Goal: Transaction & Acquisition: Obtain resource

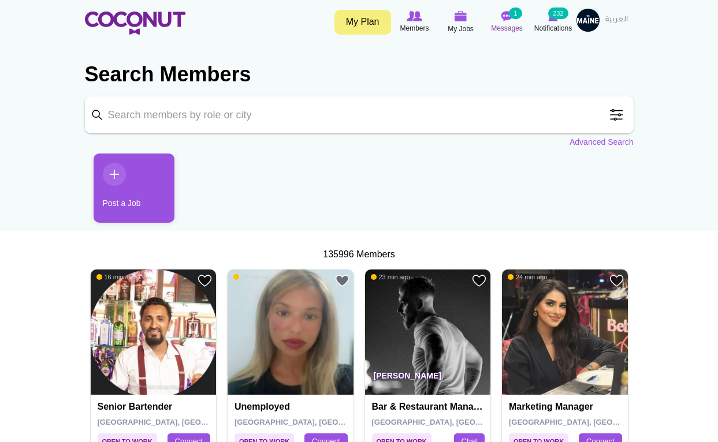
click at [509, 13] on img at bounding box center [507, 16] width 12 height 10
click at [616, 113] on span at bounding box center [616, 114] width 23 height 23
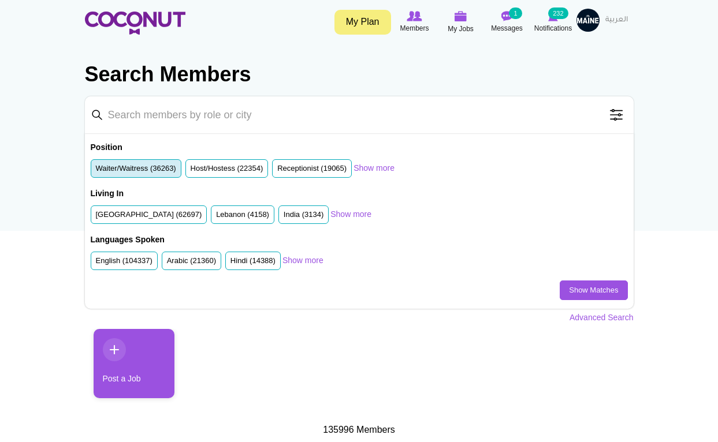
click at [133, 169] on label "Waiter/Waitress (36263)" at bounding box center [136, 168] width 80 height 11
click at [96, 171] on input "Waiter/Waitress (36263)" at bounding box center [96, 171] width 0 height 0
click at [223, 169] on label "Host/Hostess (22354)" at bounding box center [227, 168] width 73 height 11
click at [191, 171] on input "Host/Hostess (22354)" at bounding box center [191, 171] width 0 height 0
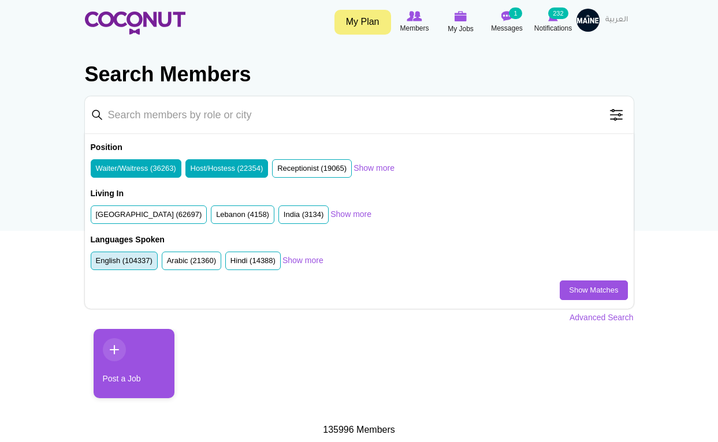
click at [144, 264] on li "English (104337)" at bounding box center [124, 261] width 67 height 19
click at [165, 212] on label "United Arab Emirates (62697)" at bounding box center [149, 215] width 106 height 11
click at [96, 217] on input "United Arab Emirates (62697)" at bounding box center [96, 217] width 0 height 0
click at [127, 262] on label "English (104337)" at bounding box center [124, 261] width 57 height 11
click at [96, 263] on input "English (104337)" at bounding box center [96, 263] width 0 height 0
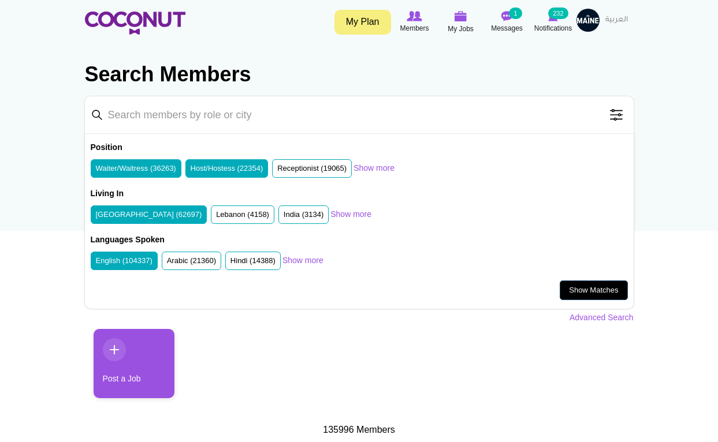
click at [581, 286] on link "Show Matches" at bounding box center [593, 291] width 68 height 20
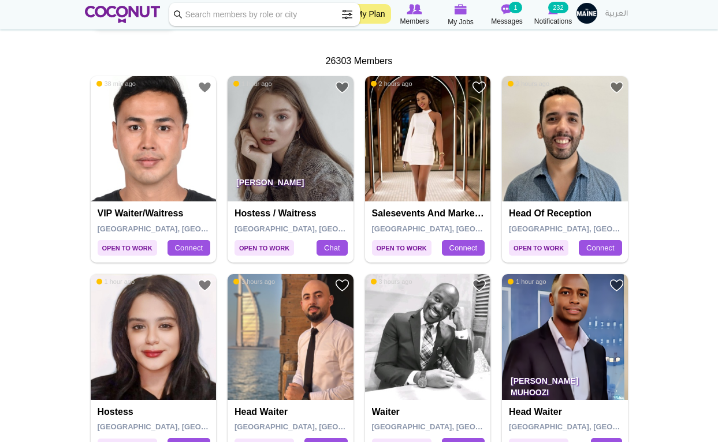
scroll to position [222, 0]
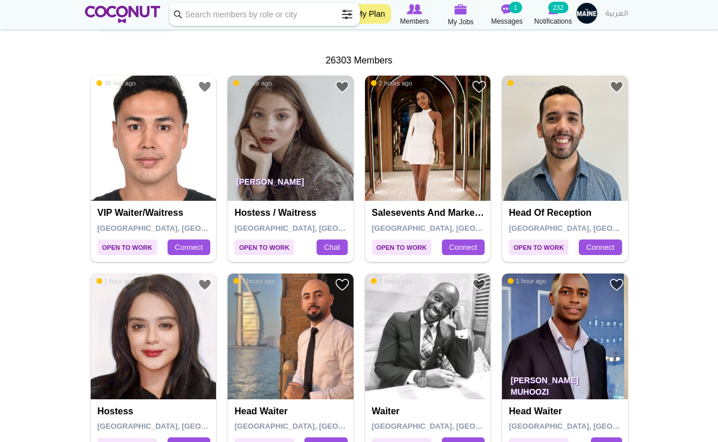
click at [277, 123] on img at bounding box center [290, 139] width 126 height 126
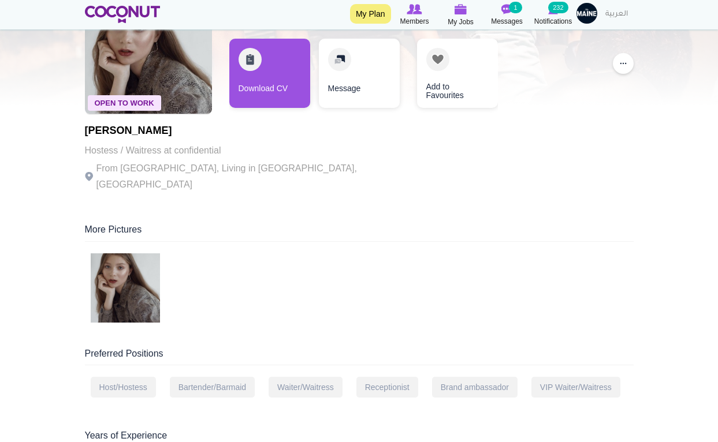
scroll to position [92, 0]
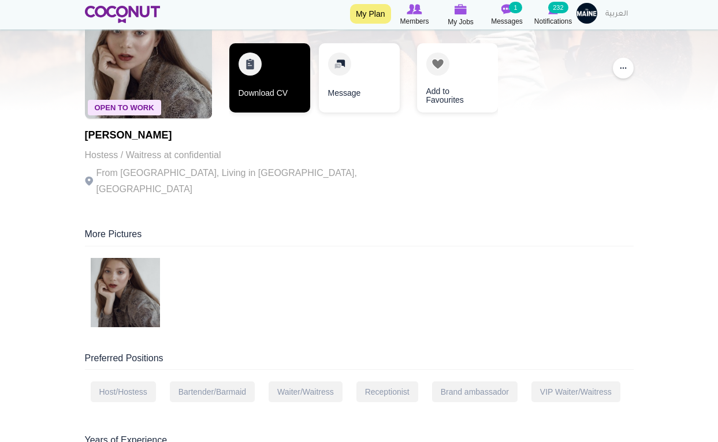
click at [277, 92] on link "Download CV" at bounding box center [269, 77] width 81 height 69
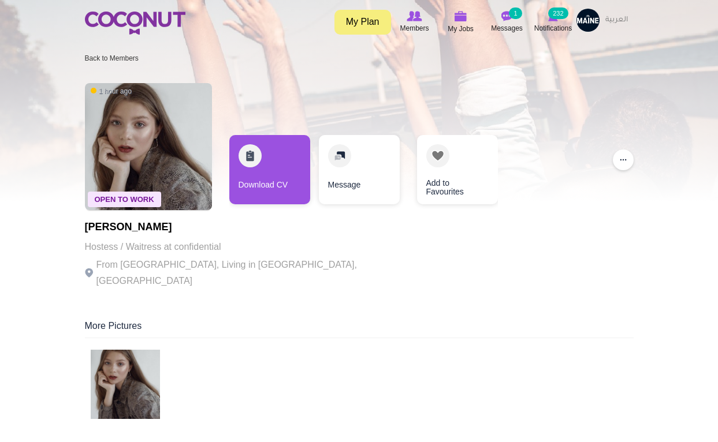
scroll to position [0, 0]
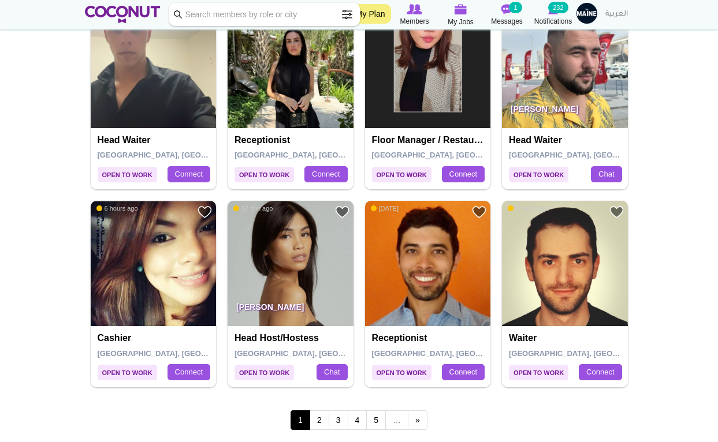
scroll to position [1897, 0]
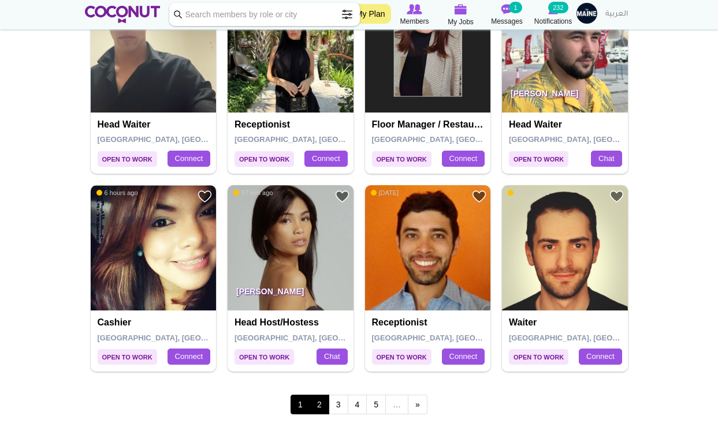
click at [318, 397] on link "2" at bounding box center [319, 405] width 20 height 20
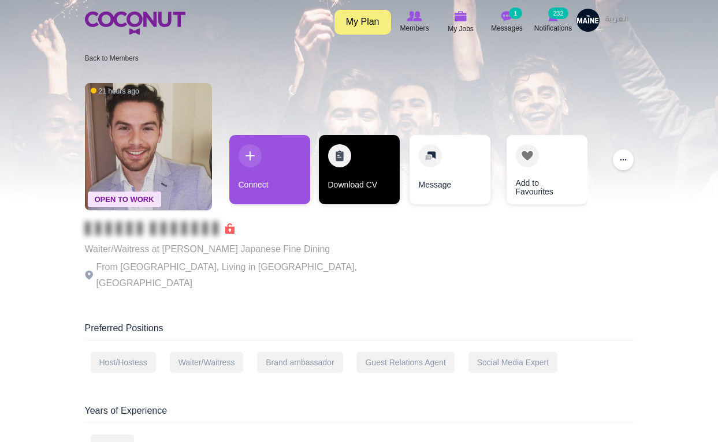
click at [361, 175] on link "Download CV" at bounding box center [359, 169] width 81 height 69
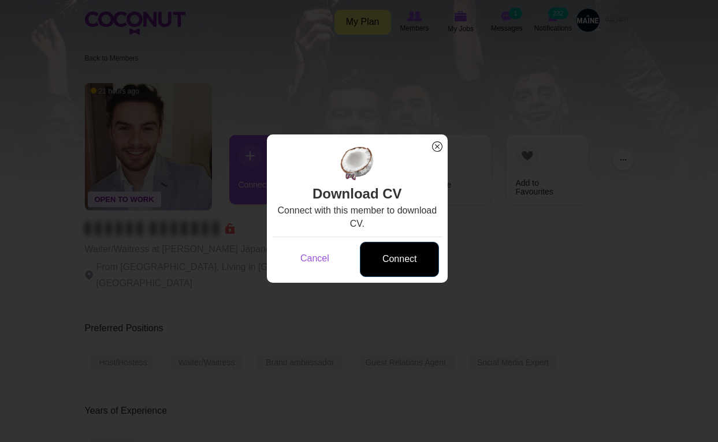
click at [402, 263] on link "Connect" at bounding box center [399, 259] width 79 height 35
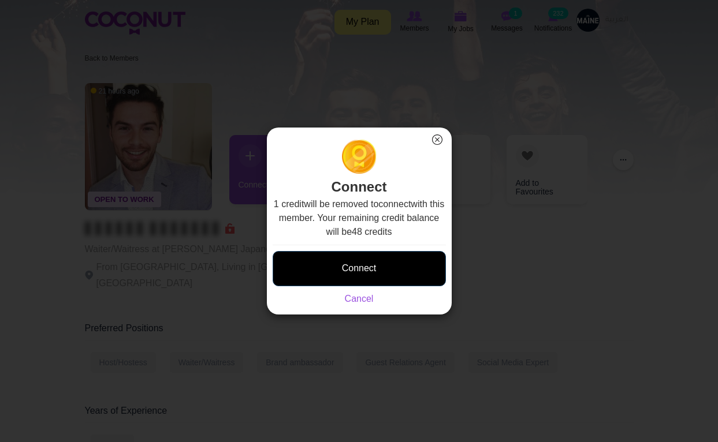
click at [400, 268] on button "Connect" at bounding box center [359, 268] width 173 height 35
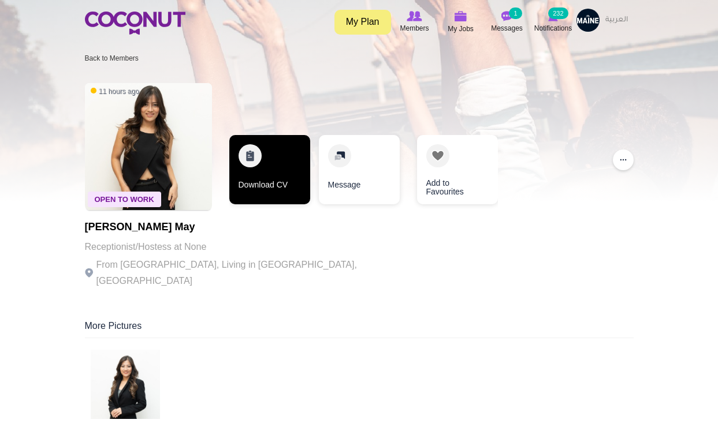
click at [263, 143] on link "Download CV" at bounding box center [269, 169] width 81 height 69
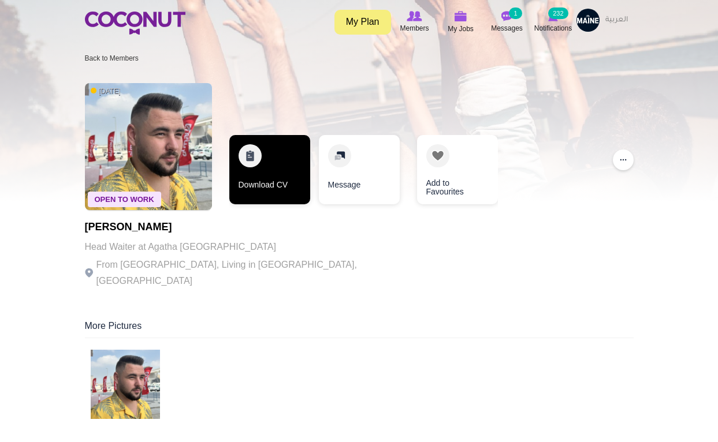
click at [270, 166] on link "Download CV" at bounding box center [269, 169] width 81 height 69
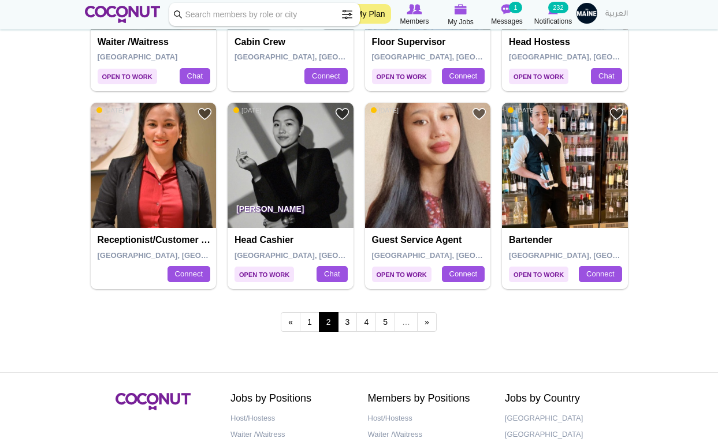
scroll to position [1982, 0]
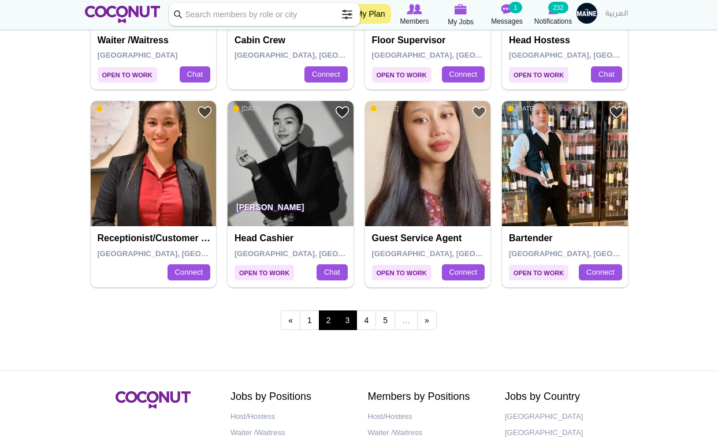
drag, startPoint x: 495, startPoint y: 274, endPoint x: 349, endPoint y: 305, distance: 149.4
click at [349, 311] on link "3" at bounding box center [348, 321] width 20 height 20
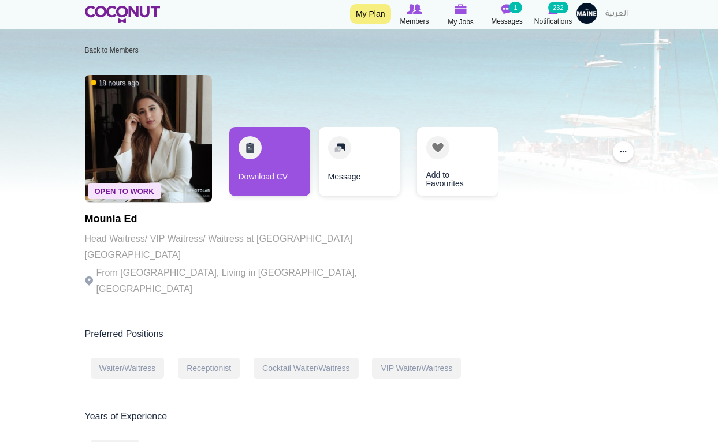
scroll to position [8, 0]
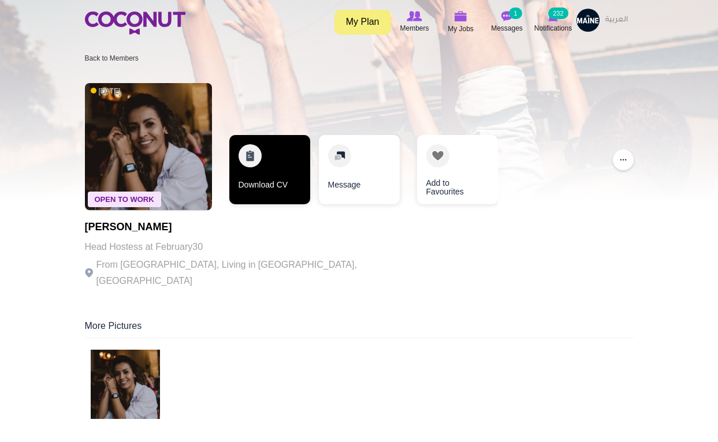
click at [286, 195] on link "Download CV" at bounding box center [269, 169] width 81 height 69
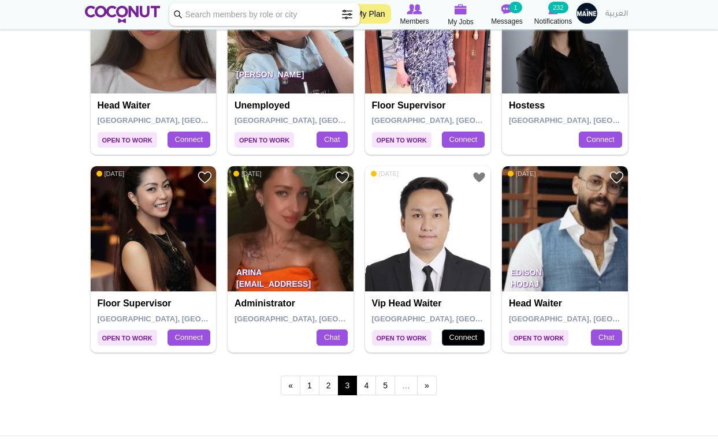
scroll to position [1917, 0]
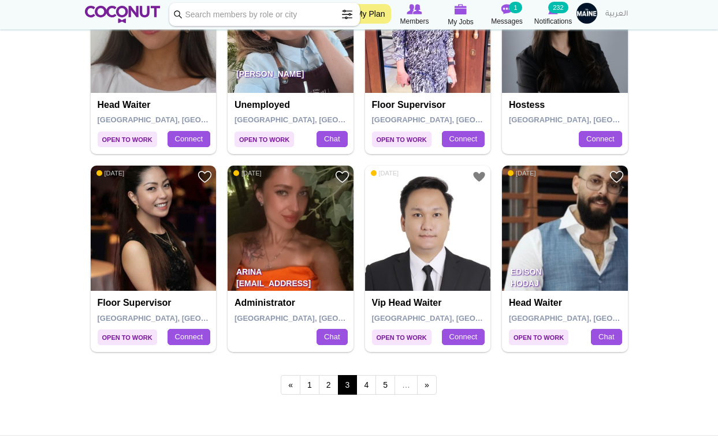
click at [367, 375] on link "4" at bounding box center [366, 385] width 20 height 20
click at [367, 376] on link "4" at bounding box center [366, 385] width 20 height 20
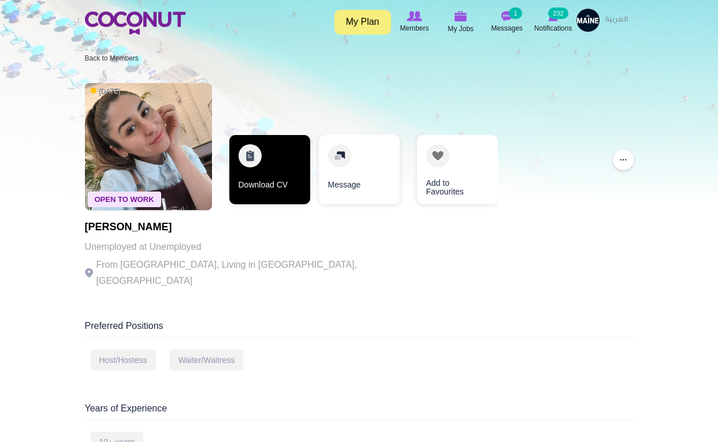
click at [285, 162] on link "Download CV" at bounding box center [269, 169] width 81 height 69
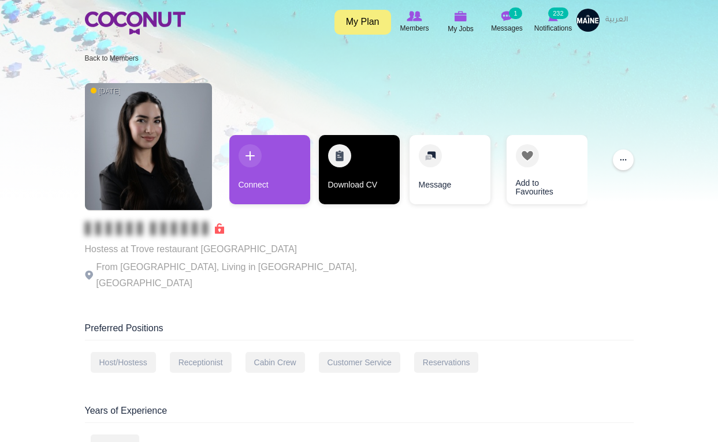
click at [341, 186] on link "Download CV" at bounding box center [359, 169] width 81 height 69
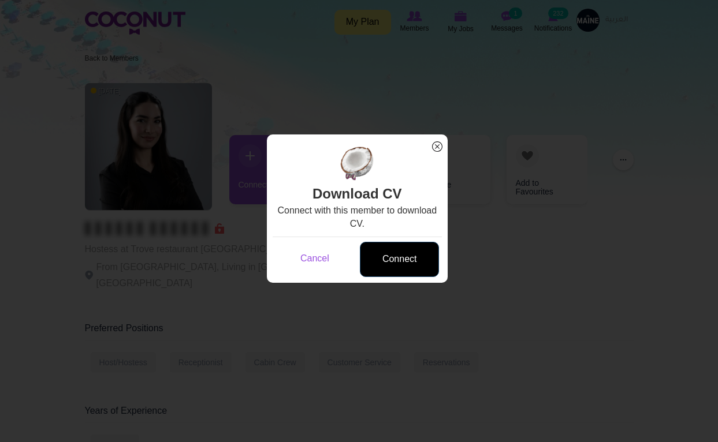
click at [387, 264] on link "Connect" at bounding box center [399, 259] width 79 height 35
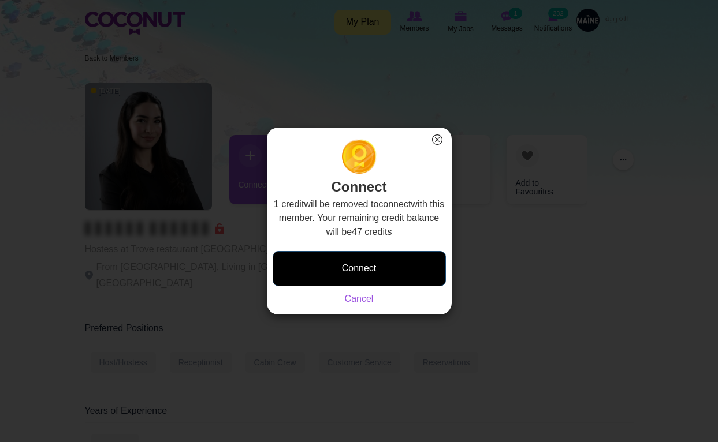
click at [379, 268] on button "Connect" at bounding box center [359, 268] width 173 height 35
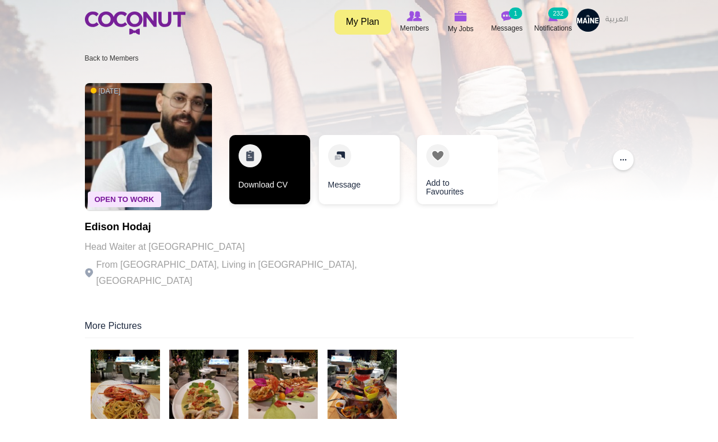
click at [258, 171] on link "Download CV" at bounding box center [269, 169] width 81 height 69
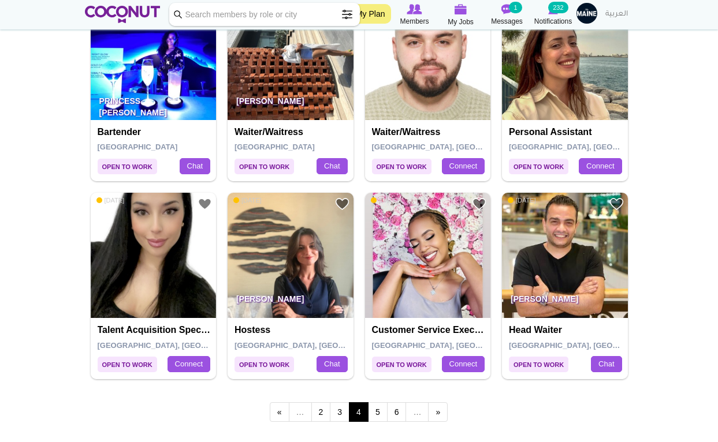
scroll to position [1892, 0]
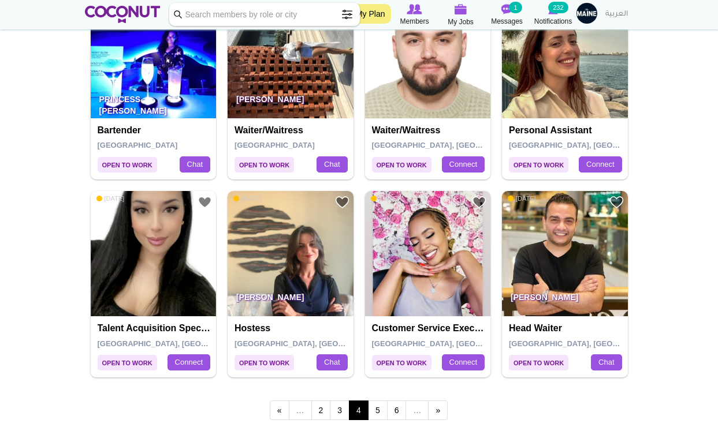
click at [377, 401] on link "5" at bounding box center [378, 411] width 20 height 20
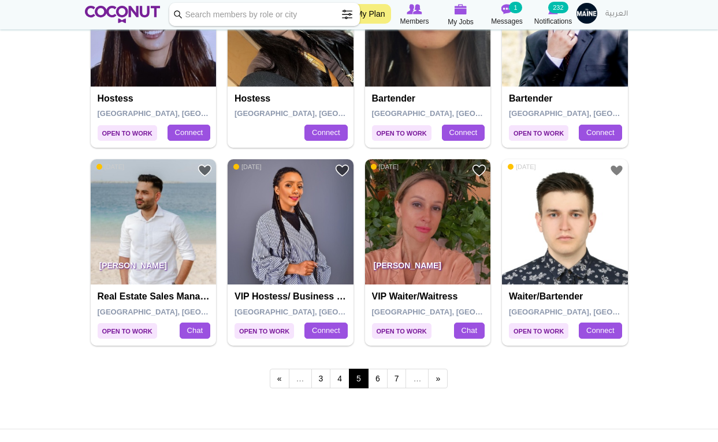
scroll to position [1941, 0]
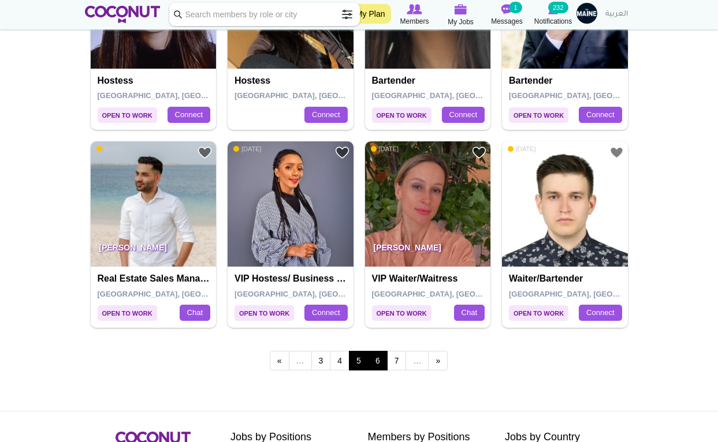
click at [376, 352] on link "6" at bounding box center [378, 361] width 20 height 20
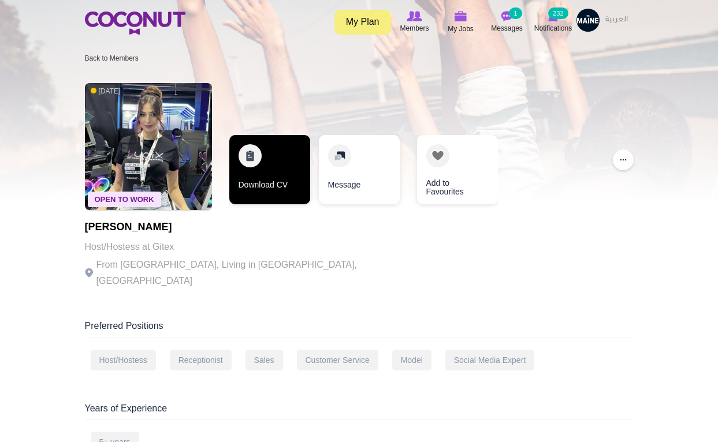
click at [263, 172] on link "Download CV" at bounding box center [269, 169] width 81 height 69
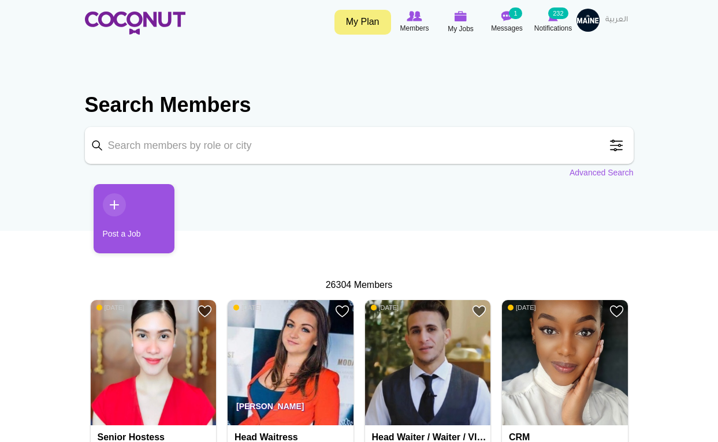
click at [615, 146] on span at bounding box center [616, 145] width 23 height 23
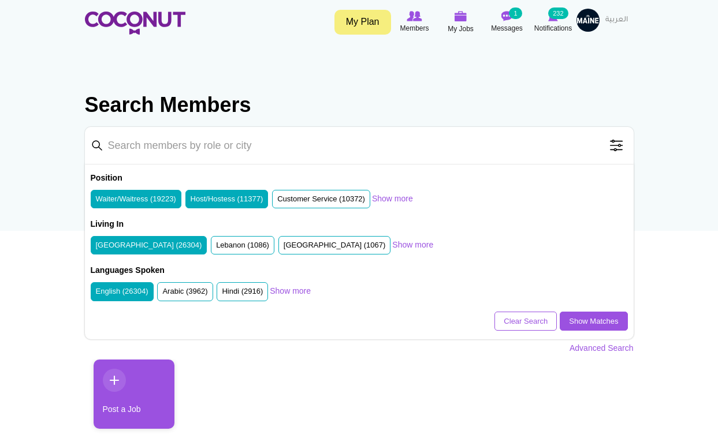
click at [152, 199] on label "Waiter/Waitress (19223)" at bounding box center [136, 199] width 80 height 11
click at [96, 202] on input "Waiter/Waitress (19223)" at bounding box center [96, 202] width 0 height 0
click at [227, 202] on label "Host/Hostess (11377)" at bounding box center [227, 199] width 73 height 11
click at [191, 202] on input "Host/Hostess (11377)" at bounding box center [191, 202] width 0 height 0
click at [400, 201] on link "Show more" at bounding box center [392, 199] width 41 height 12
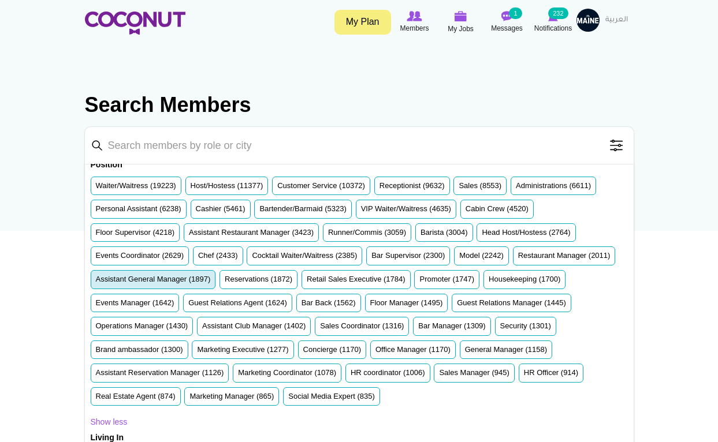
scroll to position [13, 0]
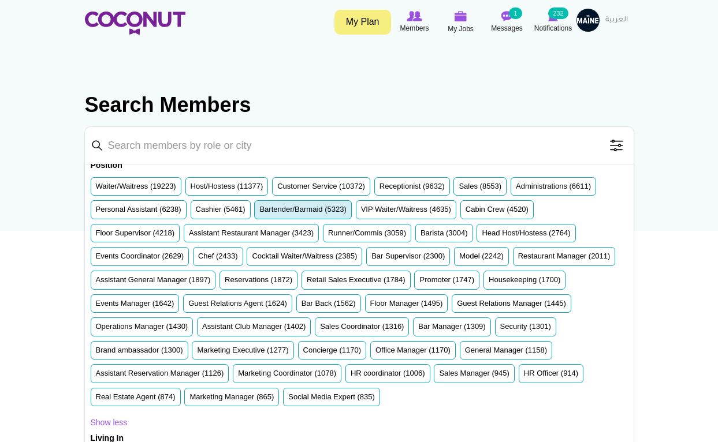
click at [319, 212] on label "Bartender/Barmaid (5323)" at bounding box center [302, 209] width 87 height 11
click at [259, 212] on input "Bartender/Barmaid (5323)" at bounding box center [259, 212] width 0 height 0
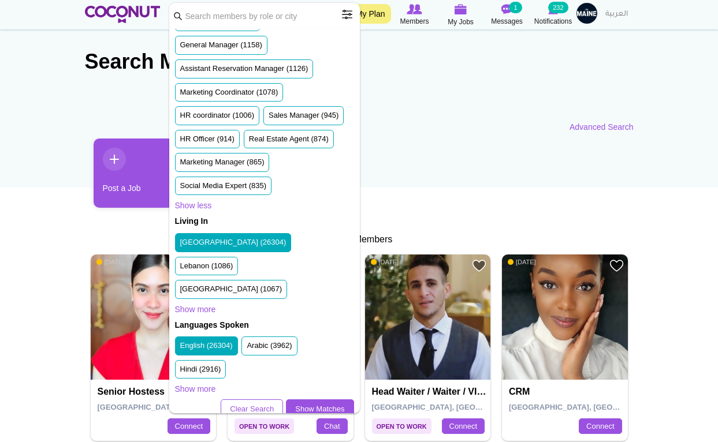
scroll to position [721, 0]
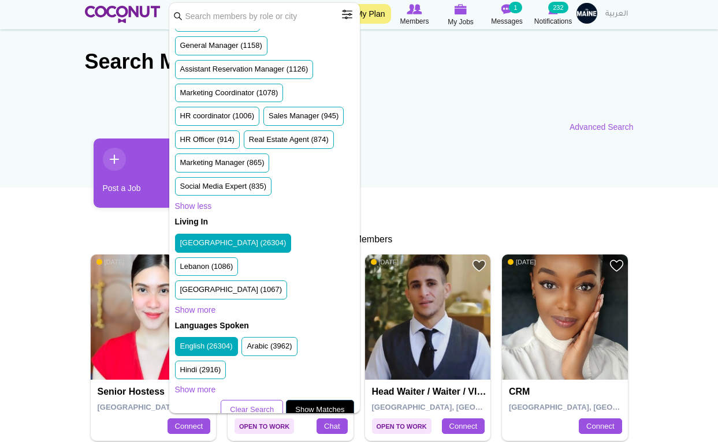
click at [308, 400] on link "Show Matches" at bounding box center [320, 410] width 68 height 20
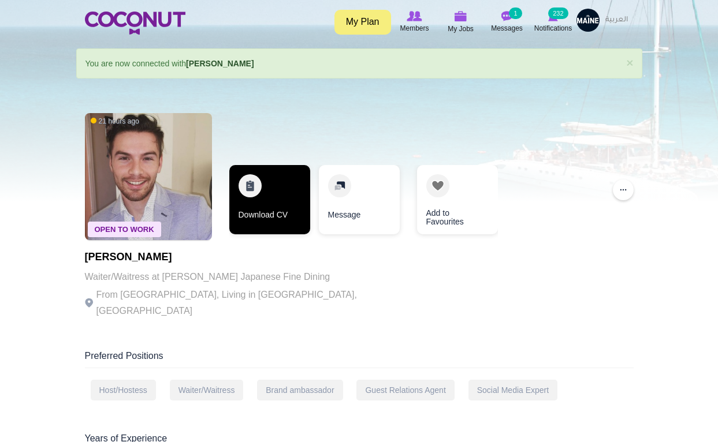
click at [270, 208] on link "Download CV" at bounding box center [269, 199] width 81 height 69
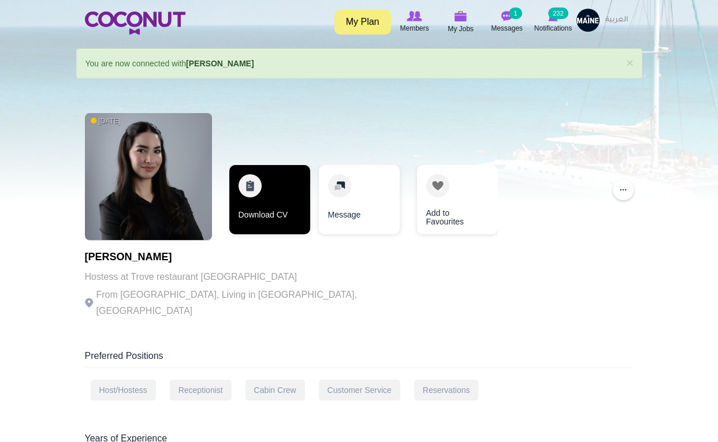
click at [263, 218] on link "Download CV" at bounding box center [269, 199] width 81 height 69
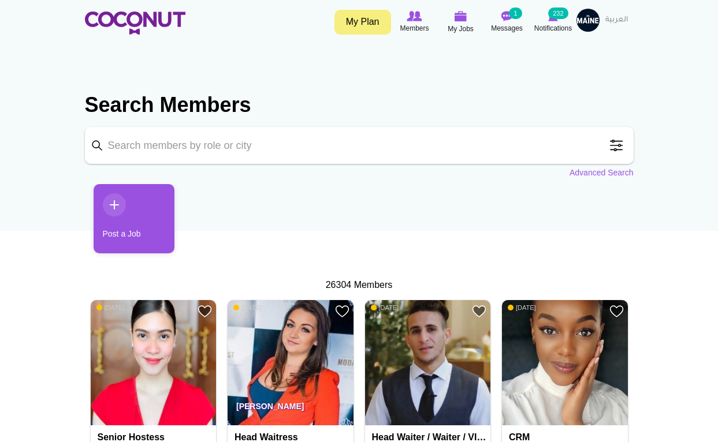
click at [616, 140] on span at bounding box center [616, 145] width 23 height 23
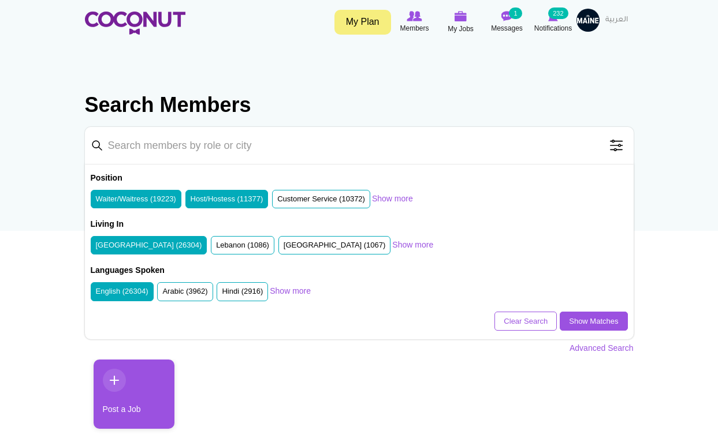
click at [165, 199] on label "Waiter/Waitress (19223)" at bounding box center [136, 199] width 80 height 11
click at [96, 202] on input "Waiter/Waitress (19223)" at bounding box center [96, 202] width 0 height 0
click at [208, 199] on label "Host/Hostess (11377)" at bounding box center [227, 199] width 73 height 11
click at [191, 202] on input "Host/Hostess (11377)" at bounding box center [191, 202] width 0 height 0
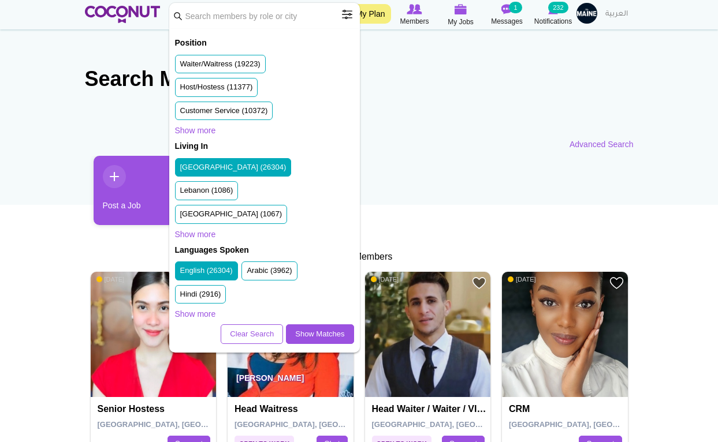
scroll to position [29, 0]
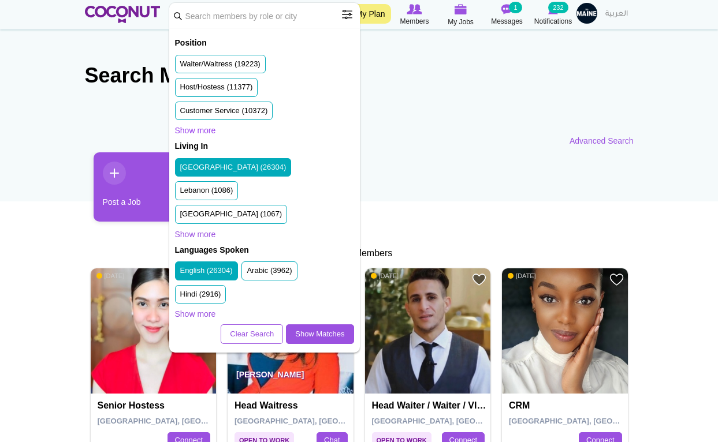
click at [214, 129] on link "Show more" at bounding box center [195, 131] width 41 height 12
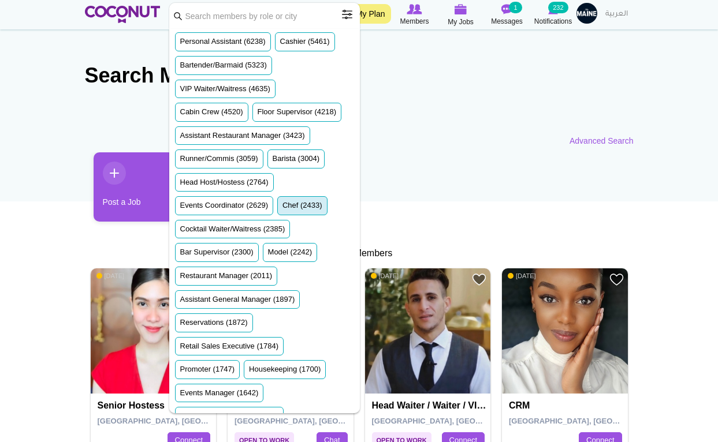
scroll to position [146, 0]
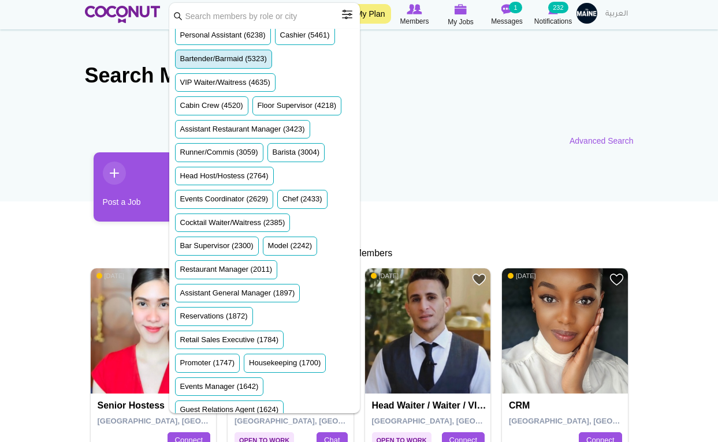
click at [253, 54] on label "Bartender/Barmaid (5323)" at bounding box center [223, 59] width 87 height 11
click at [180, 61] on input "Bartender/Barmaid (5323)" at bounding box center [180, 61] width 0 height 0
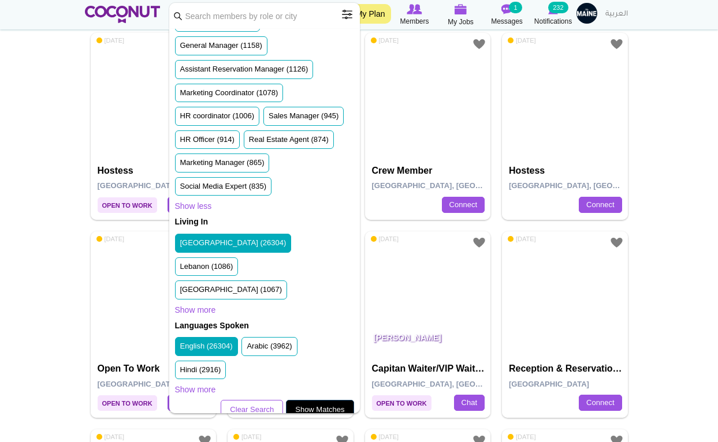
scroll to position [905, 0]
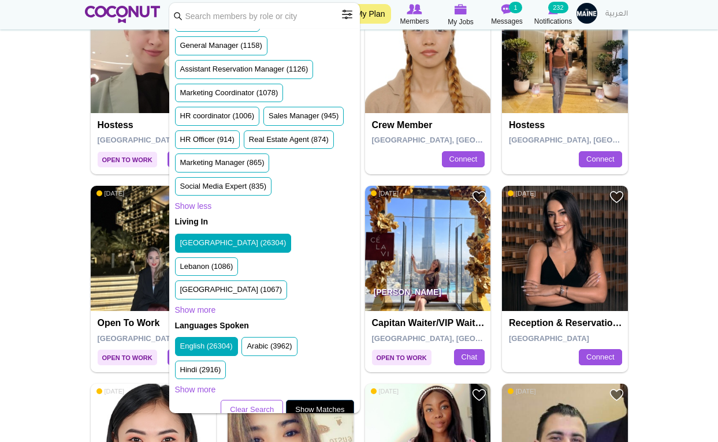
click at [315, 400] on link "Show Matches" at bounding box center [320, 410] width 68 height 20
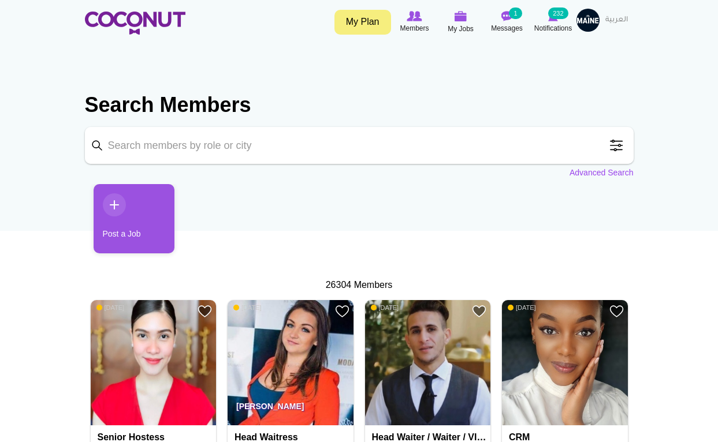
click at [606, 177] on link "Advanced Search" at bounding box center [601, 173] width 64 height 12
click at [592, 172] on link "Advanced Search" at bounding box center [601, 173] width 64 height 12
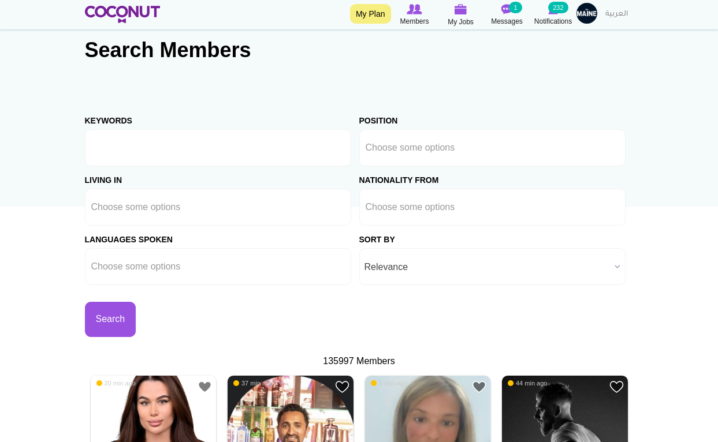
scroll to position [24, 0]
click at [394, 151] on input "text" at bounding box center [417, 148] width 105 height 10
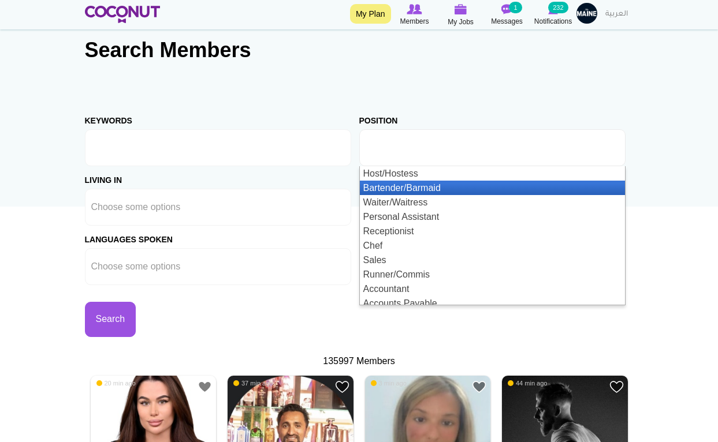
click at [391, 185] on li "Bartender/Barmaid" at bounding box center [492, 188] width 265 height 14
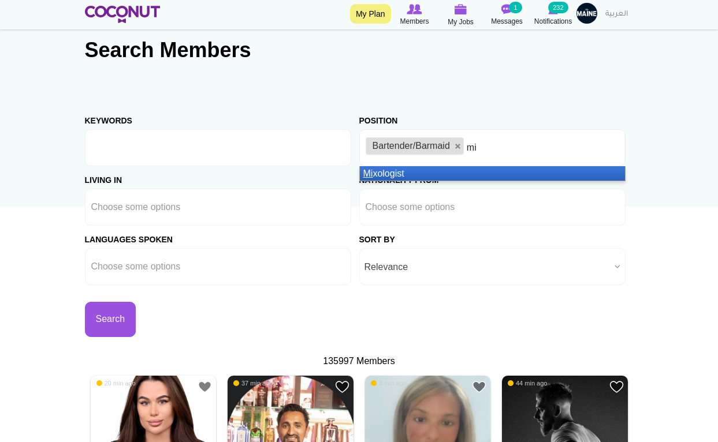
type input "mi"
click at [497, 176] on li "Mi xologist" at bounding box center [492, 173] width 265 height 14
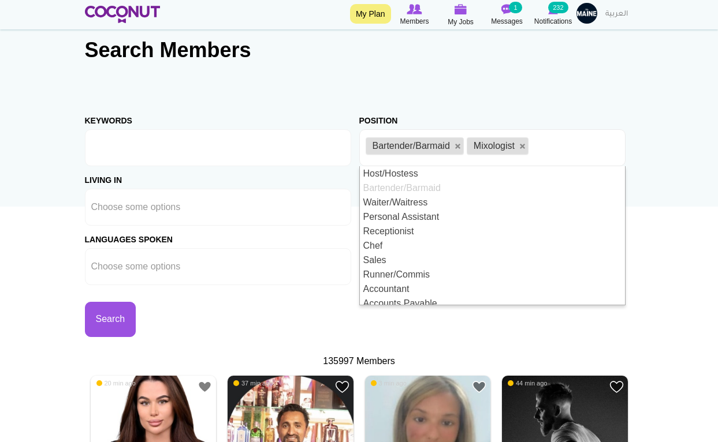
click at [602, 84] on section "Search Members Keywords Position Host/Hostess Bartender/Barmaid Waiter/Waitress…" at bounding box center [359, 183] width 549 height 316
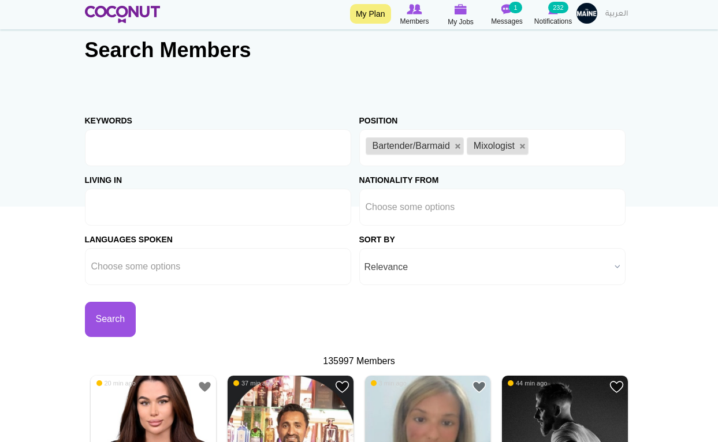
click at [188, 206] on input "text" at bounding box center [143, 207] width 105 height 10
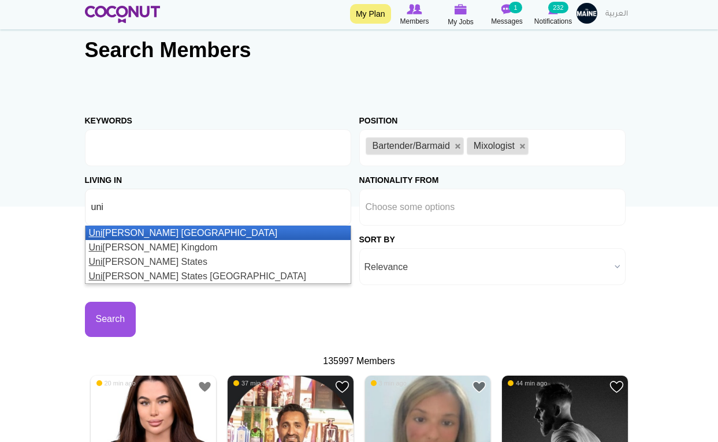
type input "uni"
click at [162, 232] on li "[GEOGRAPHIC_DATA][PERSON_NAME]" at bounding box center [217, 233] width 265 height 14
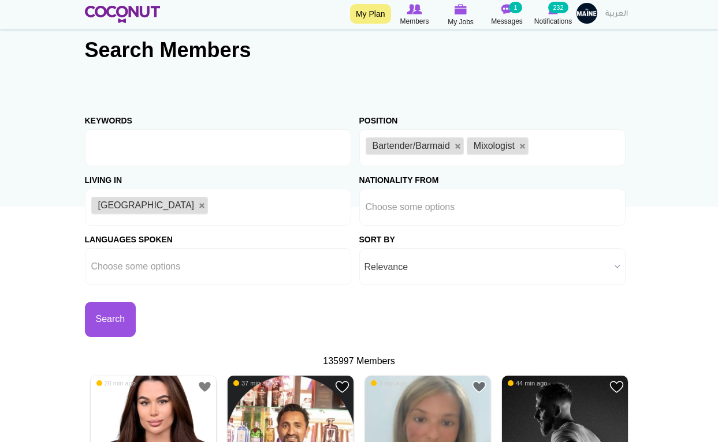
click at [391, 276] on span "Relevance" at bounding box center [486, 267] width 245 height 37
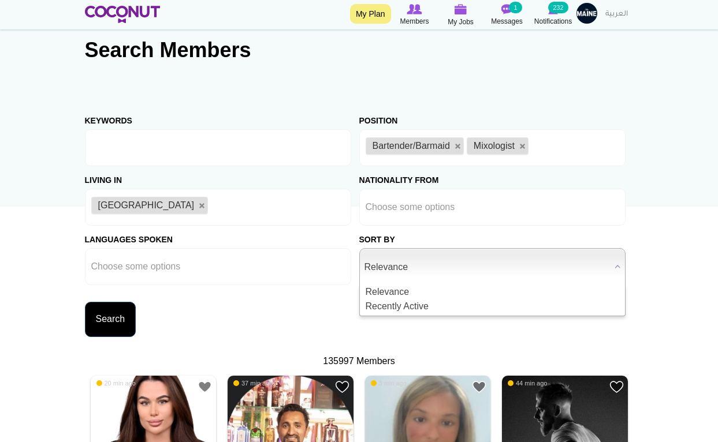
click at [116, 315] on button "Search" at bounding box center [110, 319] width 51 height 35
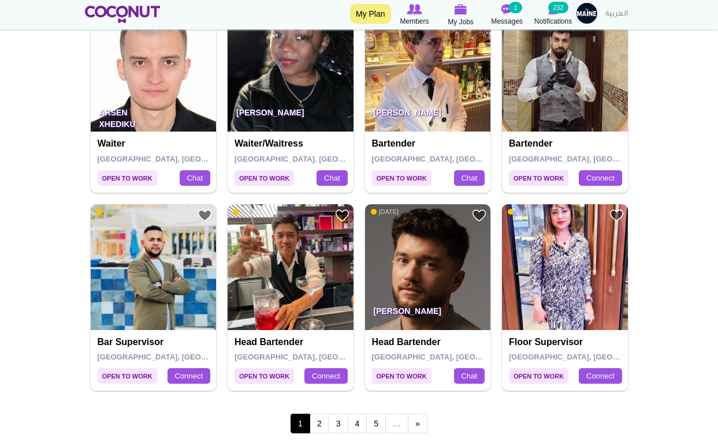
scroll to position [1982, 0]
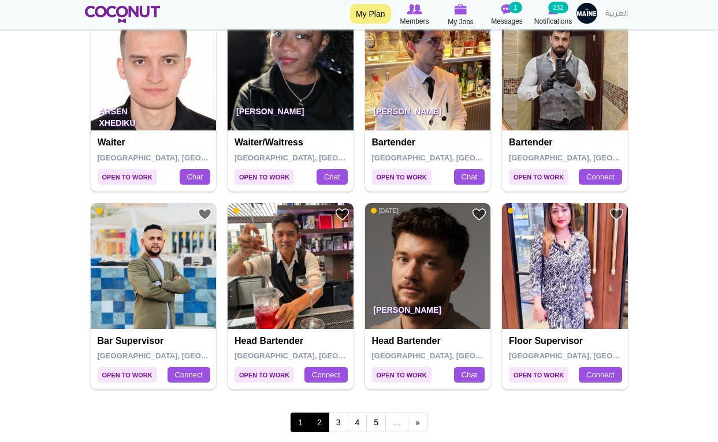
click at [321, 413] on link "2" at bounding box center [319, 423] width 20 height 20
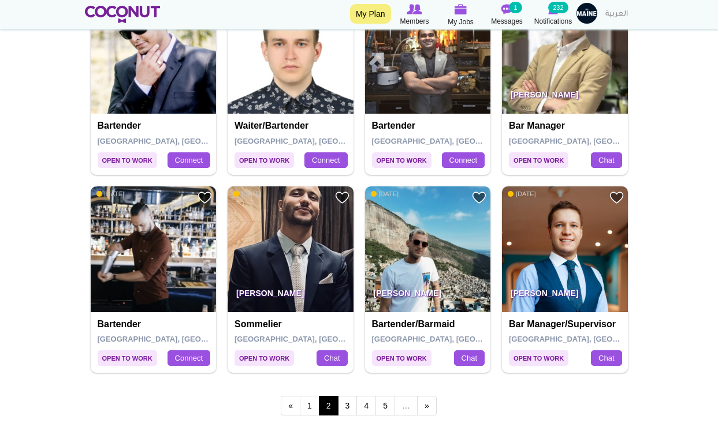
scroll to position [2002, 0]
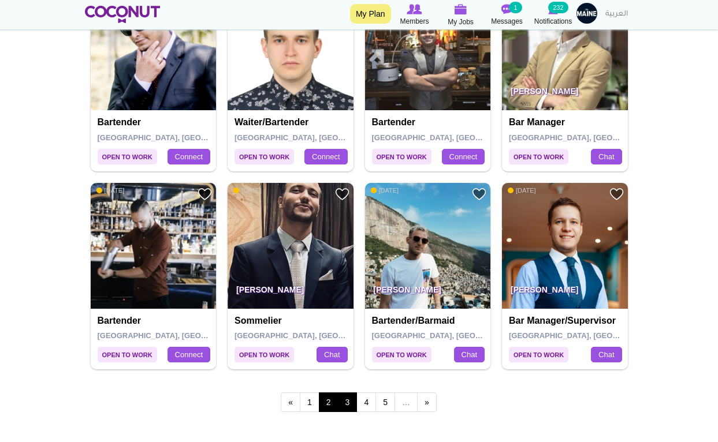
click at [347, 393] on link "3" at bounding box center [348, 403] width 20 height 20
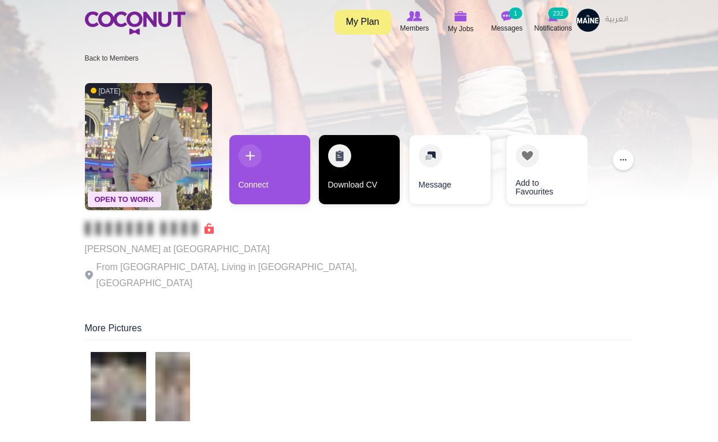
click at [348, 182] on link "Download CV" at bounding box center [359, 169] width 81 height 69
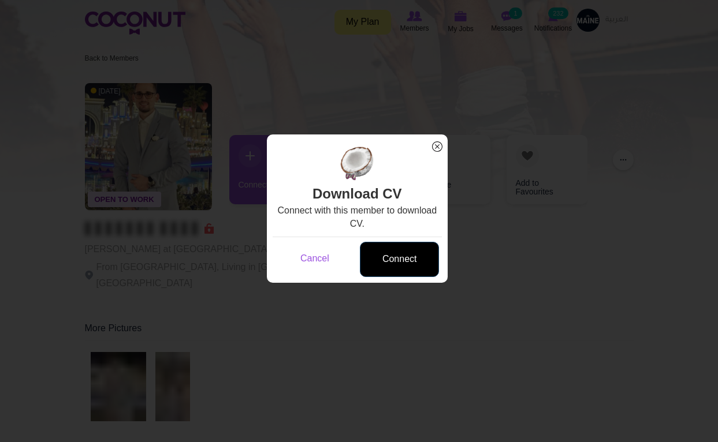
click at [404, 256] on link "Connect" at bounding box center [399, 259] width 79 height 35
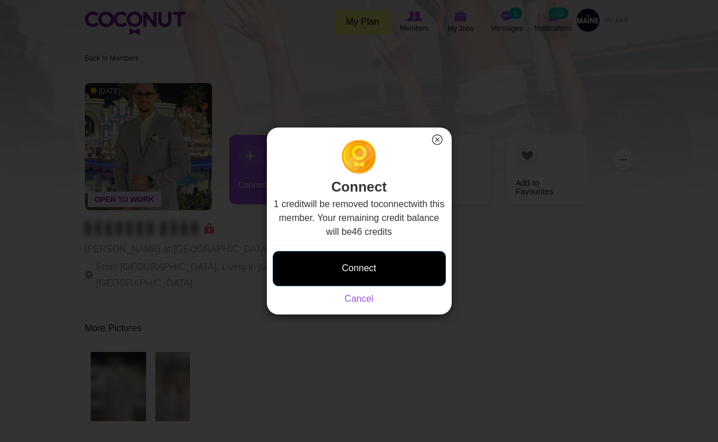
click at [398, 262] on button "Connect" at bounding box center [359, 268] width 173 height 35
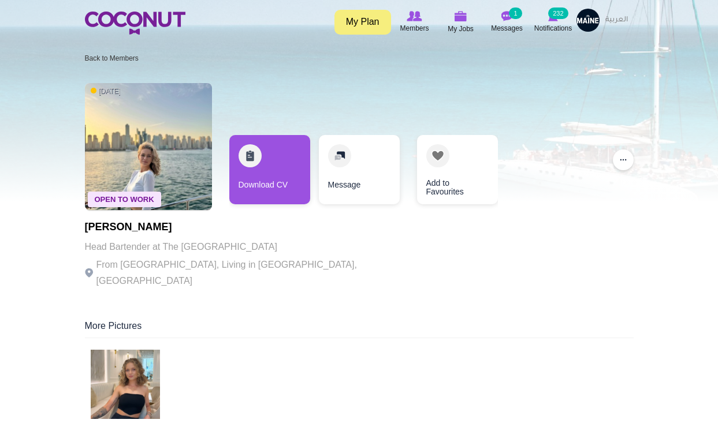
click at [129, 370] on img at bounding box center [125, 384] width 69 height 69
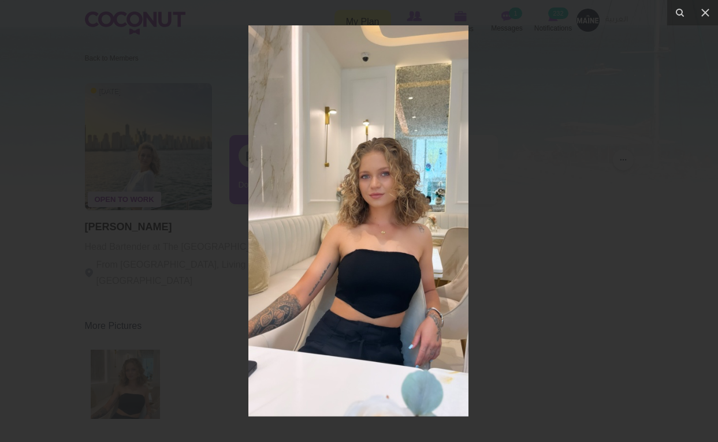
click at [200, 270] on div at bounding box center [359, 221] width 718 height 442
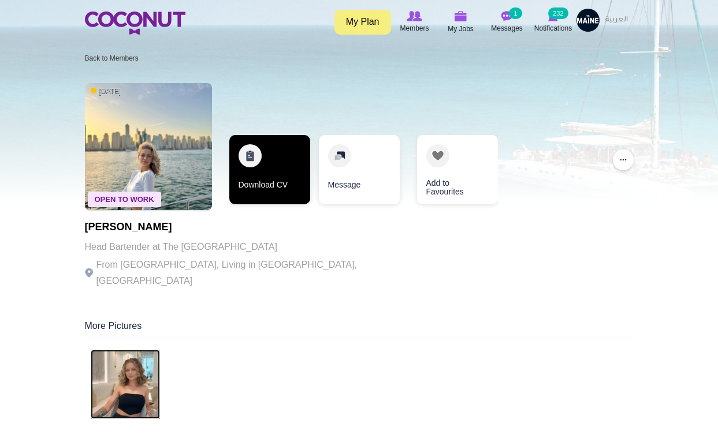
click at [278, 178] on link "Download CV" at bounding box center [269, 169] width 81 height 69
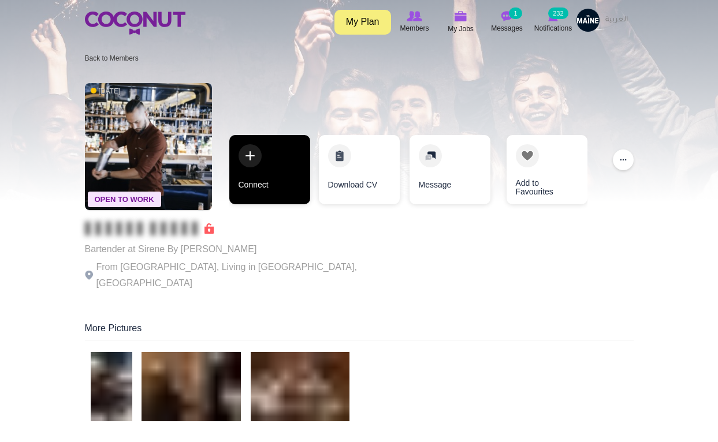
click at [270, 184] on link "Connect" at bounding box center [269, 169] width 81 height 69
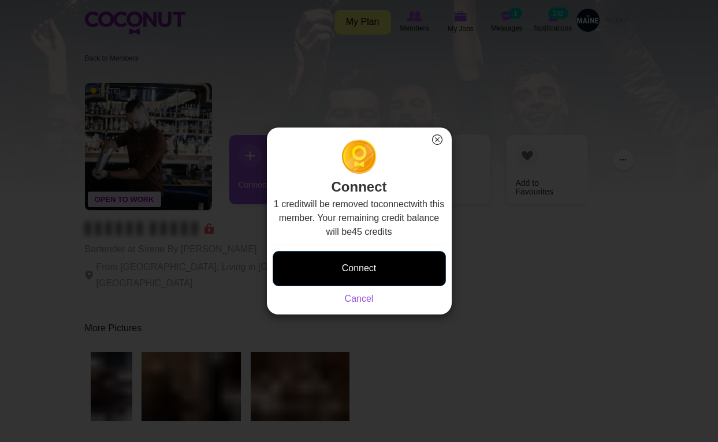
click at [364, 266] on button "Connect" at bounding box center [359, 268] width 173 height 35
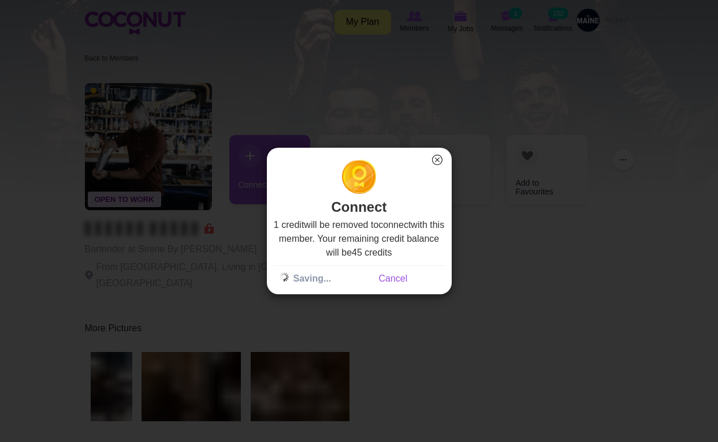
click at [434, 160] on button "×" at bounding box center [437, 159] width 15 height 15
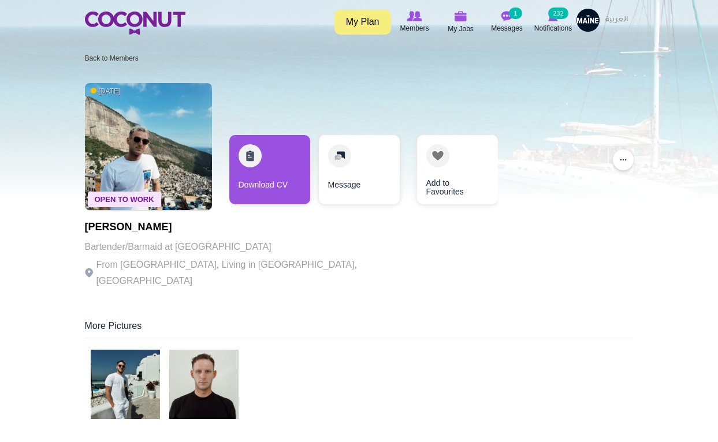
click at [219, 374] on img at bounding box center [203, 384] width 69 height 69
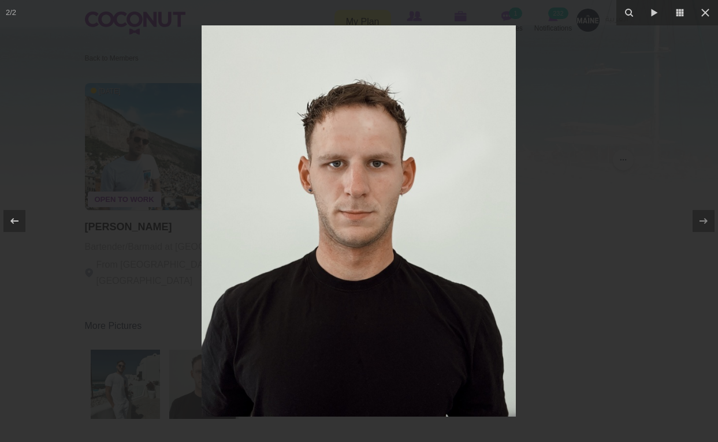
click at [597, 334] on div at bounding box center [359, 221] width 718 height 442
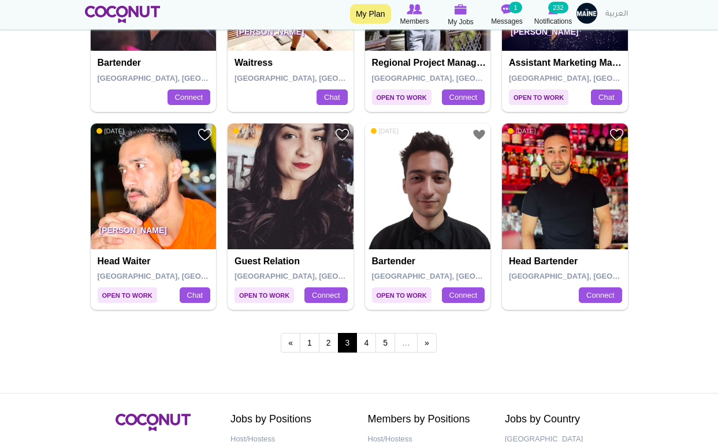
scroll to position [2065, 0]
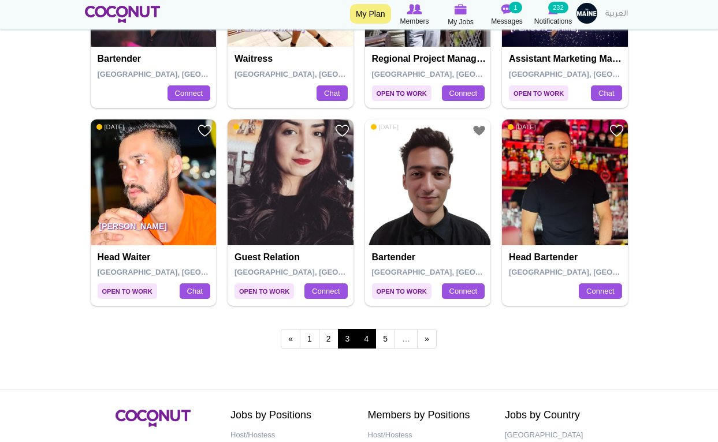
click at [368, 330] on link "4" at bounding box center [366, 339] width 20 height 20
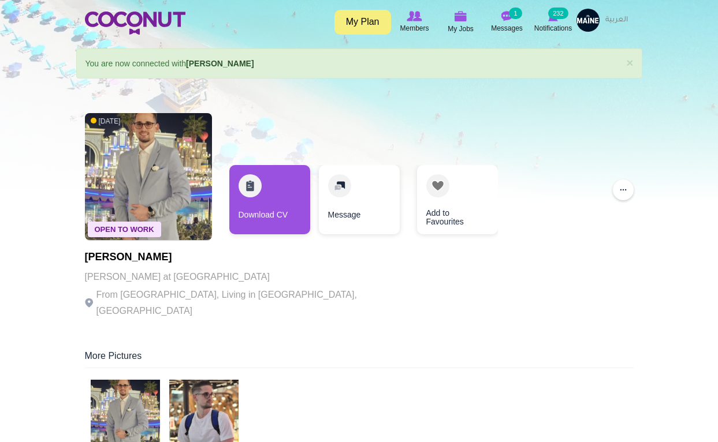
click at [203, 397] on img at bounding box center [203, 414] width 69 height 69
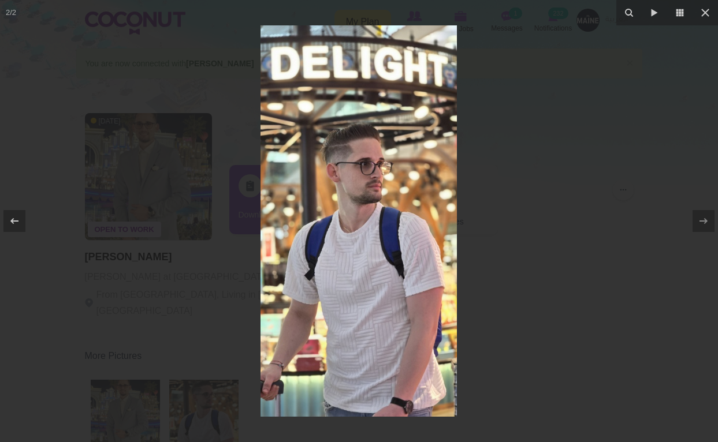
click at [525, 297] on div at bounding box center [359, 221] width 718 height 442
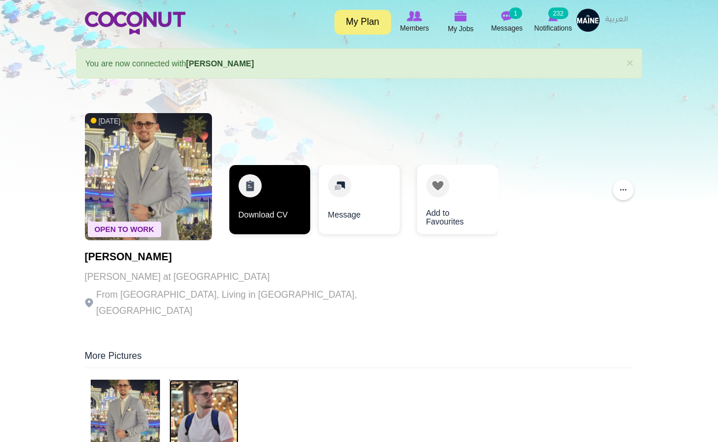
click at [249, 213] on link "Download CV" at bounding box center [269, 199] width 81 height 69
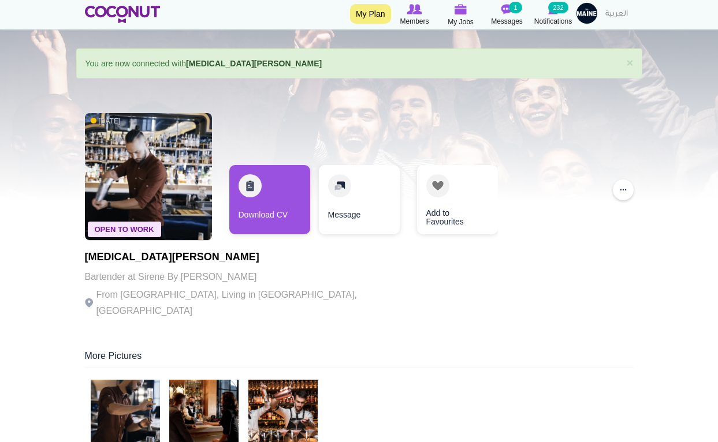
scroll to position [92, 0]
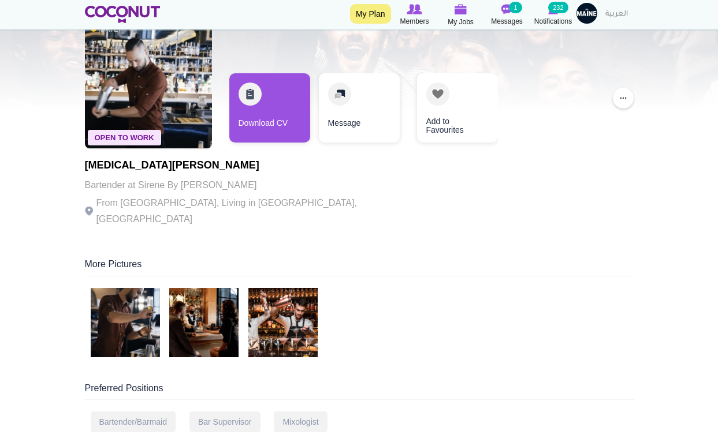
click at [130, 310] on img at bounding box center [125, 322] width 69 height 69
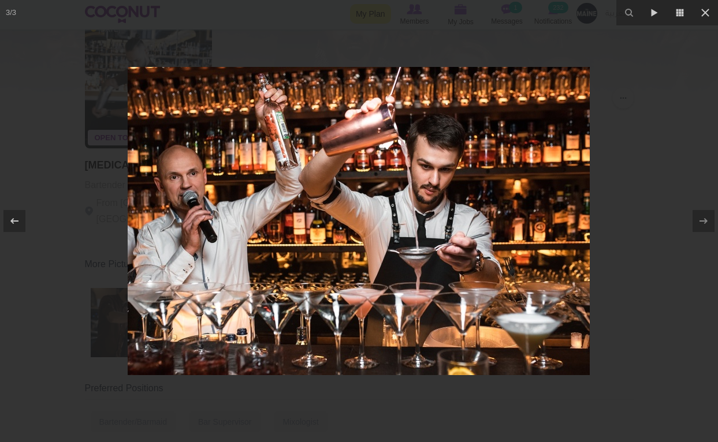
click at [633, 263] on div at bounding box center [359, 221] width 718 height 442
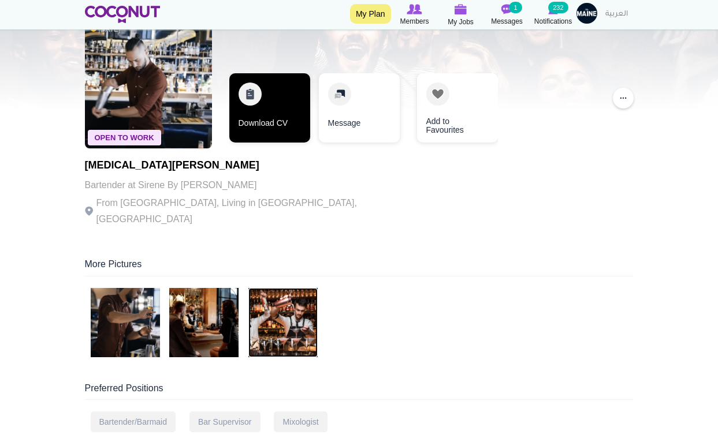
click at [267, 117] on link "Download CV" at bounding box center [269, 107] width 81 height 69
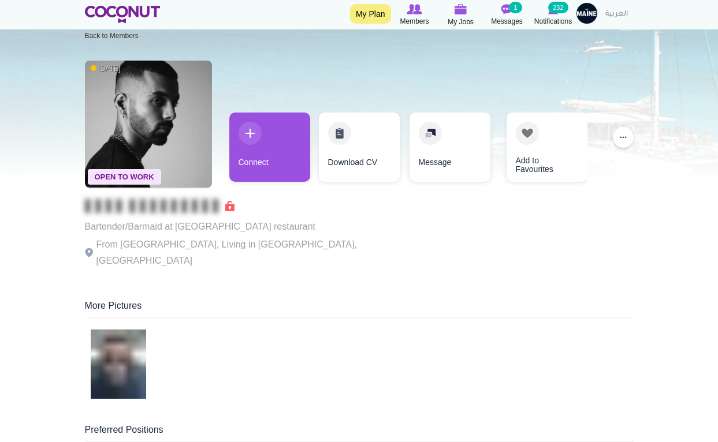
scroll to position [23, 0]
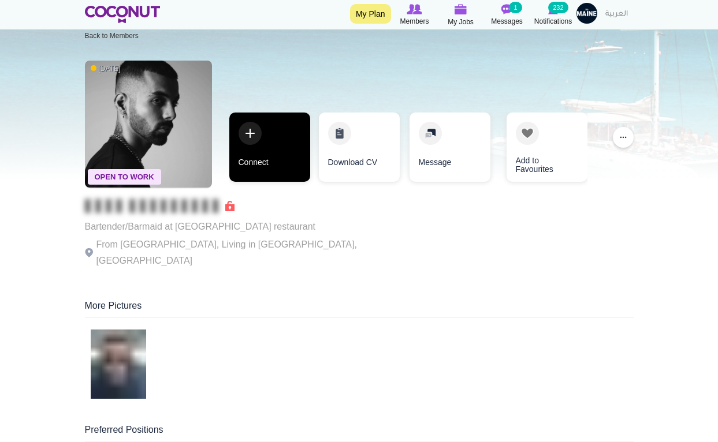
click at [268, 167] on link "Connect" at bounding box center [269, 147] width 81 height 69
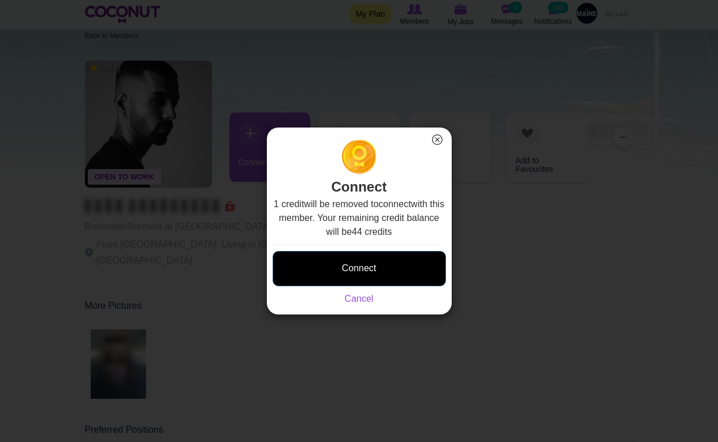
click at [370, 272] on button "Connect" at bounding box center [359, 268] width 173 height 35
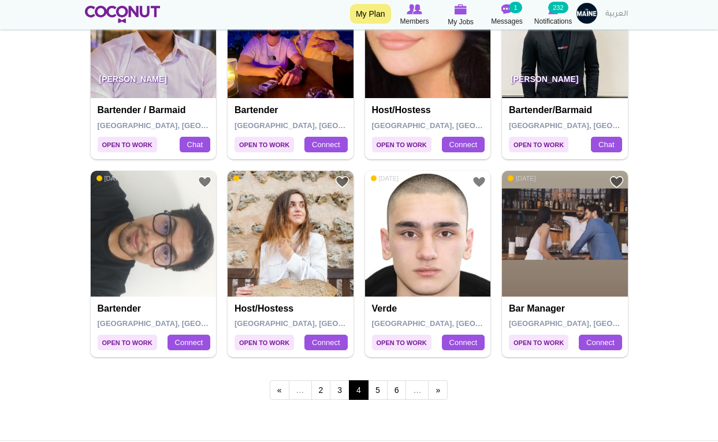
scroll to position [2020, 0]
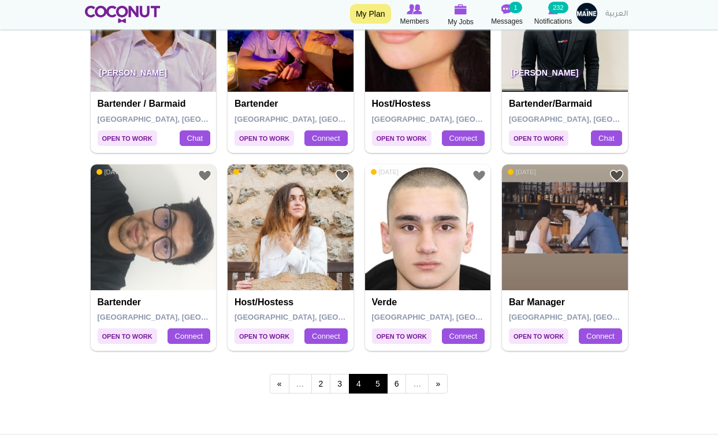
click at [375, 375] on link "5" at bounding box center [378, 384] width 20 height 20
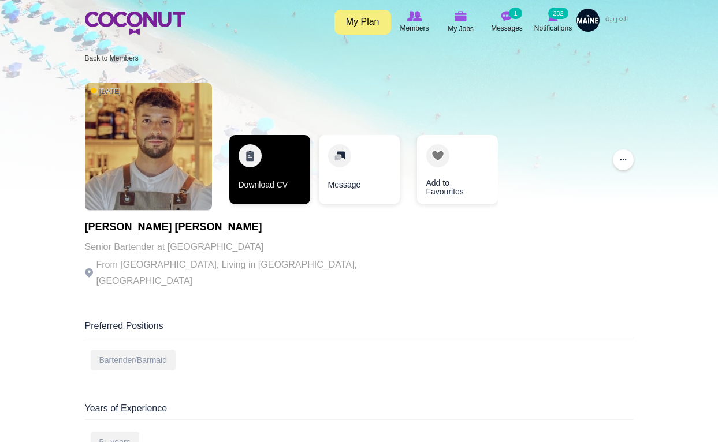
click at [287, 174] on link "Download CV" at bounding box center [269, 169] width 81 height 69
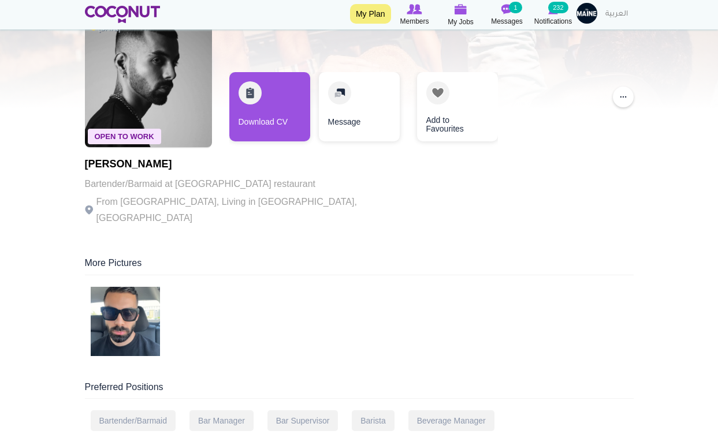
scroll to position [92, 0]
click at [139, 315] on img at bounding box center [125, 322] width 69 height 69
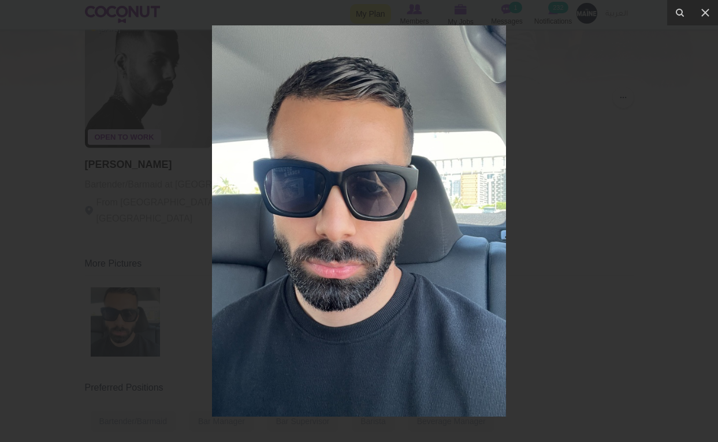
click at [129, 234] on div at bounding box center [359, 221] width 718 height 442
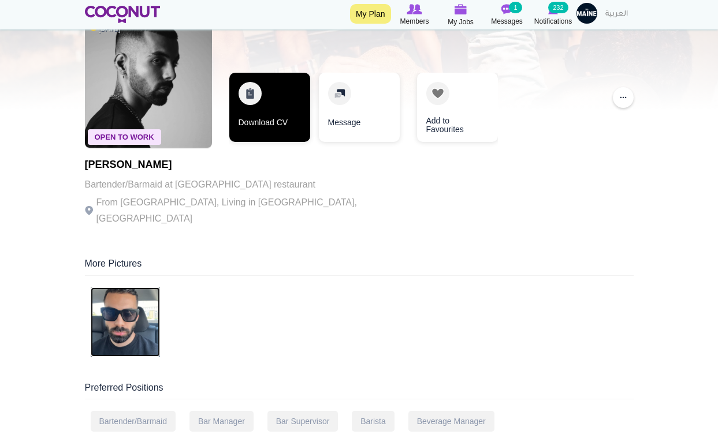
click at [277, 129] on link "Download CV" at bounding box center [269, 107] width 81 height 69
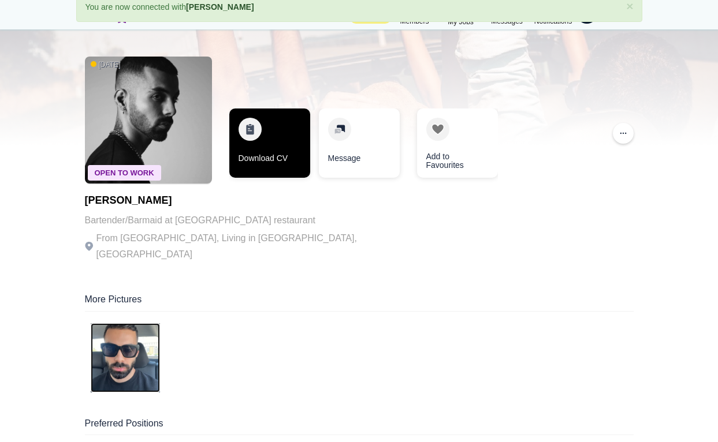
scroll to position [48, 0]
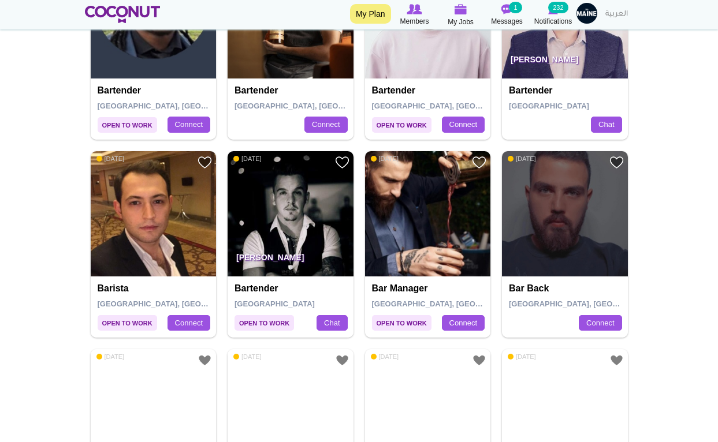
scroll to position [452, 0]
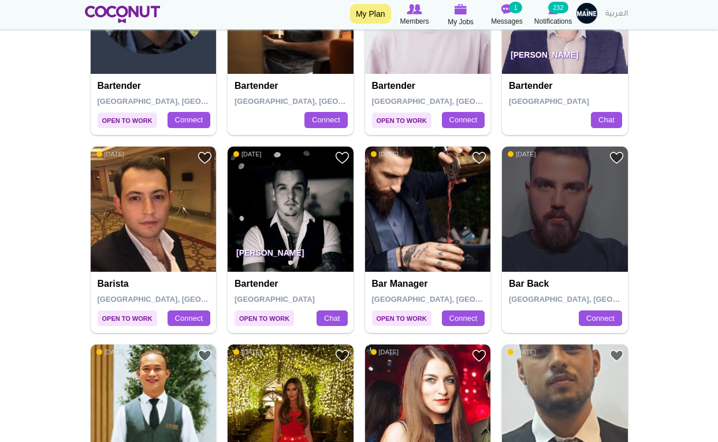
click at [297, 207] on img at bounding box center [290, 210] width 126 height 126
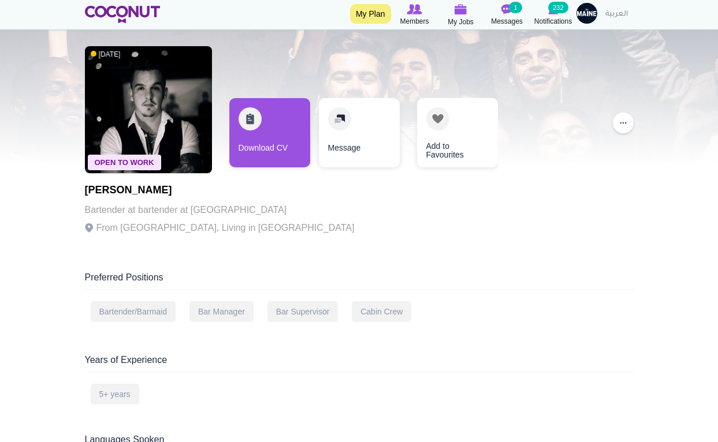
scroll to position [42, 0]
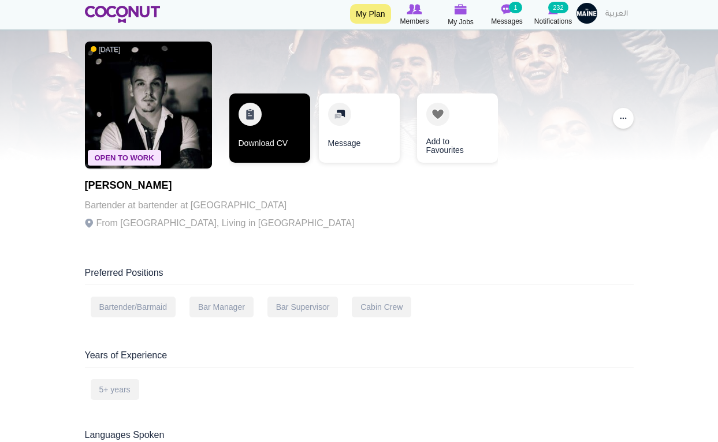
click at [273, 136] on link "Download CV" at bounding box center [269, 128] width 81 height 69
click at [281, 142] on link "Download CV" at bounding box center [269, 128] width 81 height 69
click at [274, 130] on link "Download CV" at bounding box center [269, 128] width 81 height 69
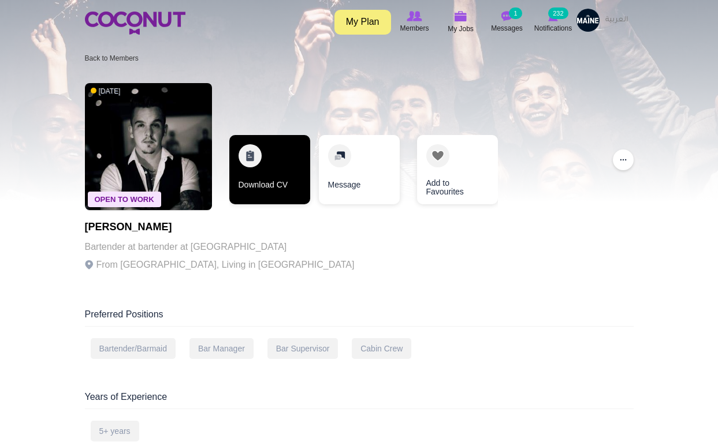
scroll to position [0, 0]
click at [270, 171] on link "Download CV" at bounding box center [269, 169] width 81 height 69
